Goal: Find specific page/section: Find specific page/section

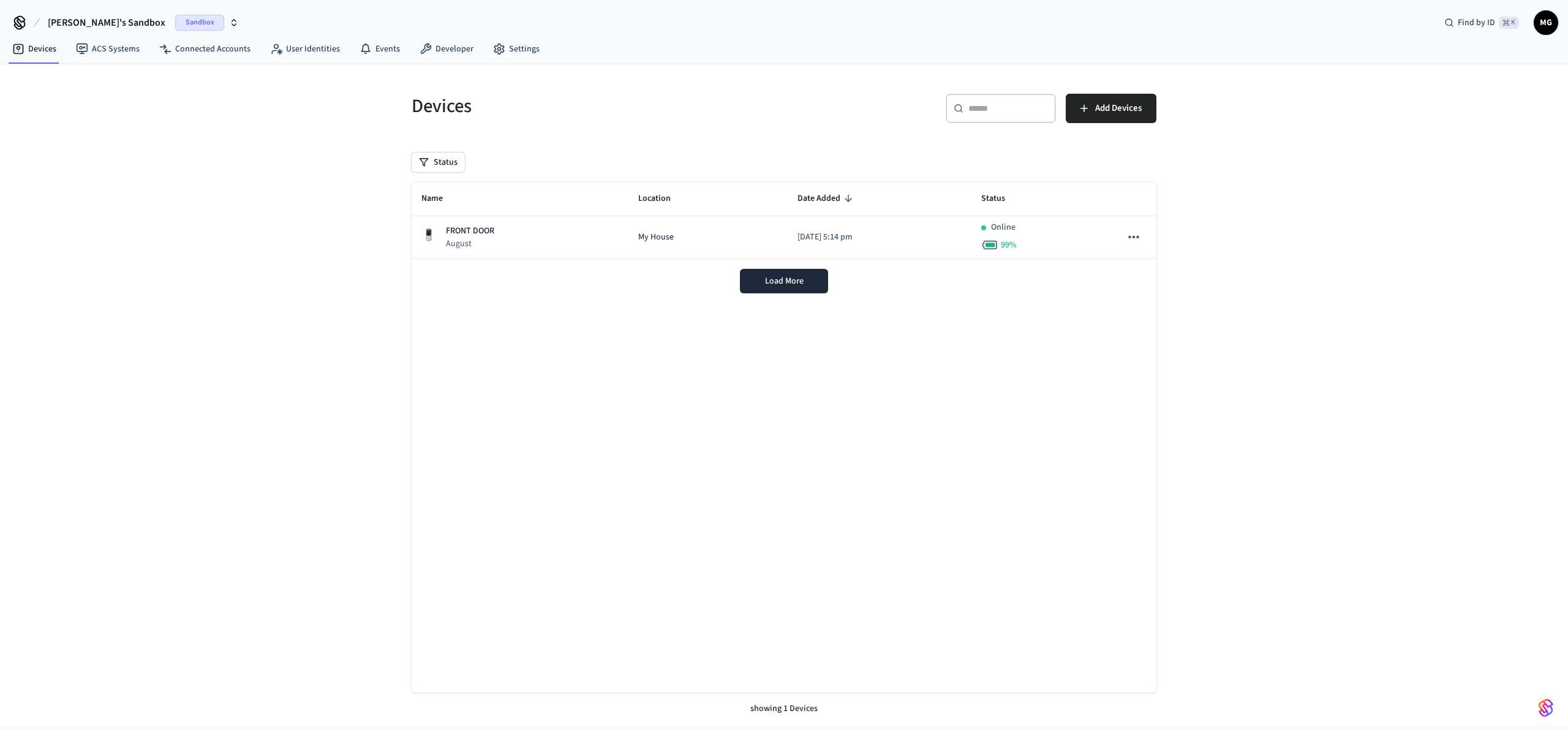
click at [148, 13] on button "[PERSON_NAME]'s Sandbox Sandbox" at bounding box center [143, 23] width 199 height 26
click at [102, 104] on div "Production Production" at bounding box center [99, 102] width 168 height 16
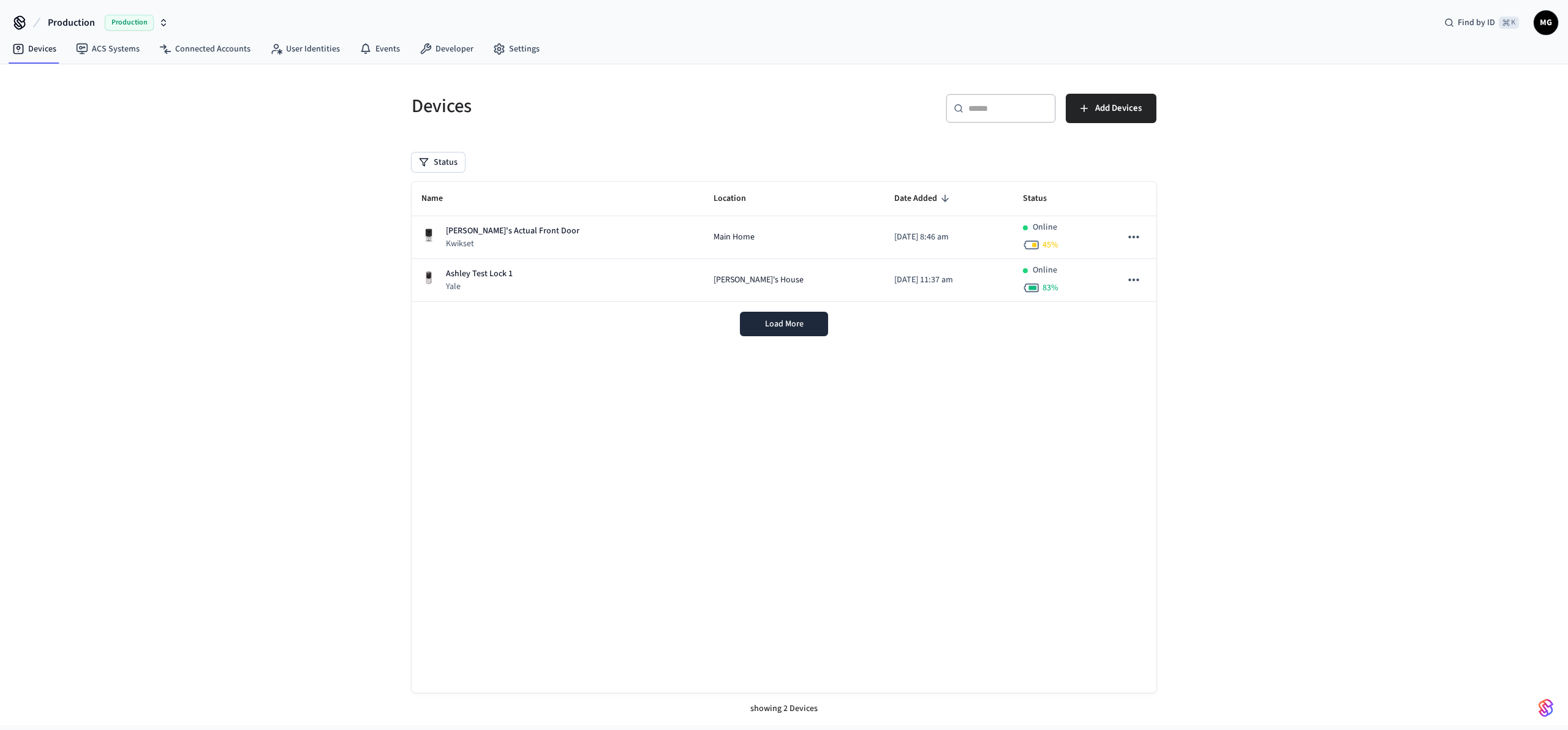
click at [1305, 332] on div "Devices ​ ​ Add Devices Status Name Location Date Added Status [PERSON_NAME]'s …" at bounding box center [784, 395] width 1568 height 661
click at [789, 324] on span "Load More" at bounding box center [784, 324] width 39 height 12
click at [1330, 320] on div "Devices ​ ​ Add Devices Status Name Location Date Added Status [PERSON_NAME]'s …" at bounding box center [784, 395] width 1568 height 661
click at [1328, 276] on div "Devices ​ ​ Add Devices Status Name Location Date Added Status [PERSON_NAME]'s …" at bounding box center [784, 395] width 1568 height 661
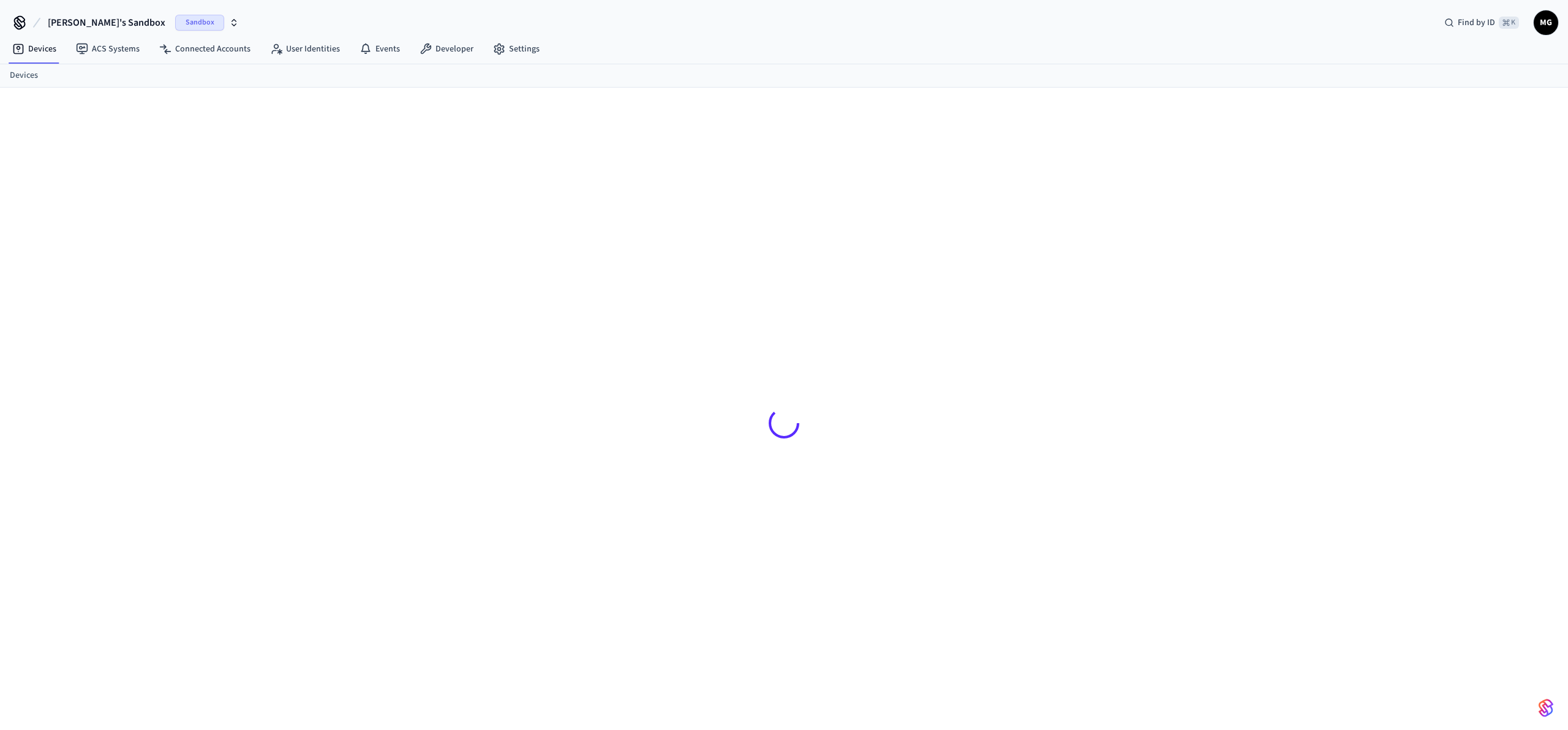
scroll to position [17, 0]
